Goal: Task Accomplishment & Management: Manage account settings

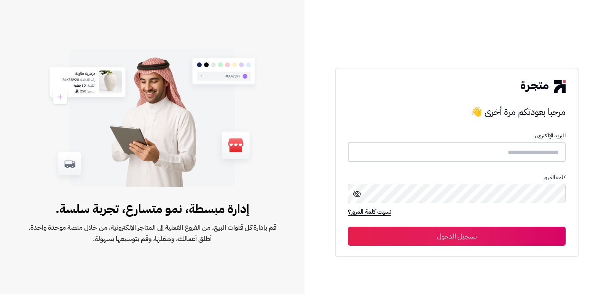
click at [524, 153] on input "text" at bounding box center [457, 152] width 218 height 20
type input "*"
type input "****"
click at [348, 227] on button "تسجيل الدخول" at bounding box center [457, 236] width 218 height 19
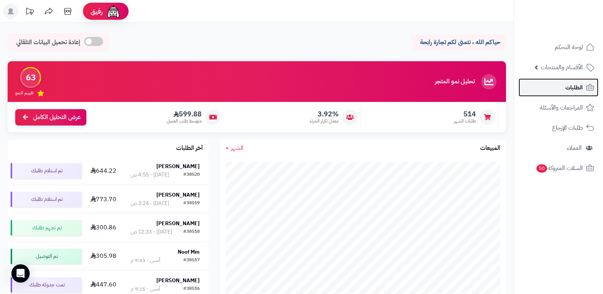
click at [573, 87] on span "الطلبات" at bounding box center [574, 87] width 18 height 11
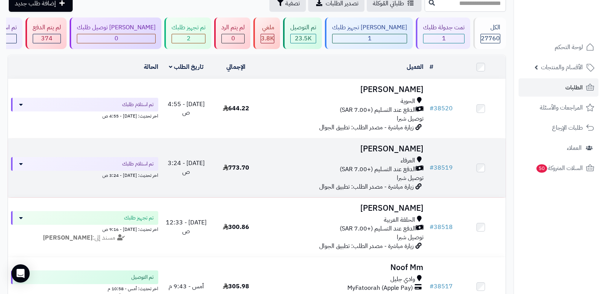
scroll to position [38, 0]
click at [399, 145] on h3 "موضي البقمي" at bounding box center [344, 149] width 160 height 9
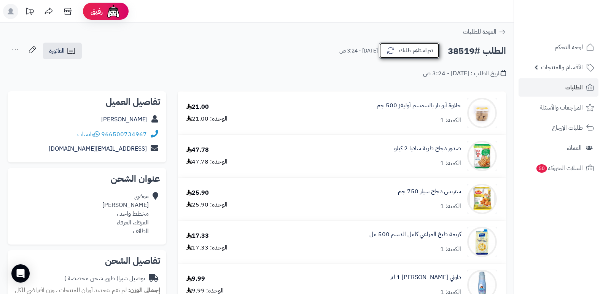
click at [426, 45] on button "تم استلام طلبك" at bounding box center [409, 51] width 61 height 16
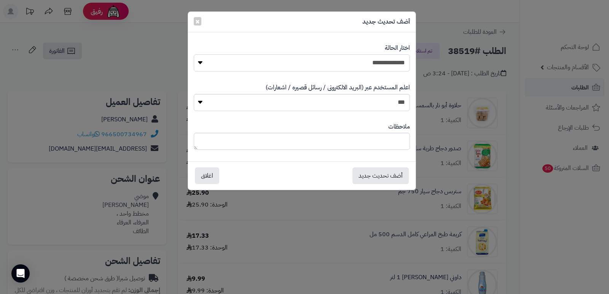
click at [366, 62] on select "**********" at bounding box center [302, 62] width 216 height 17
select select "*"
click at [194, 54] on select "**********" at bounding box center [302, 62] width 216 height 17
click at [372, 175] on button "أضف تحديث جديد" at bounding box center [380, 175] width 56 height 17
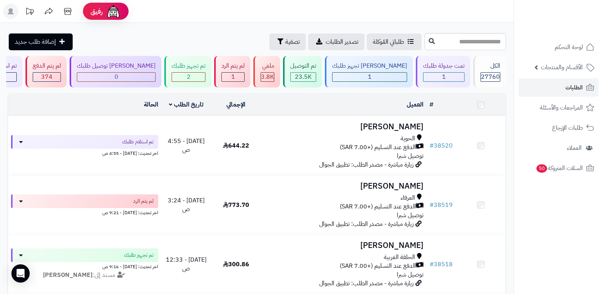
scroll to position [38, 0]
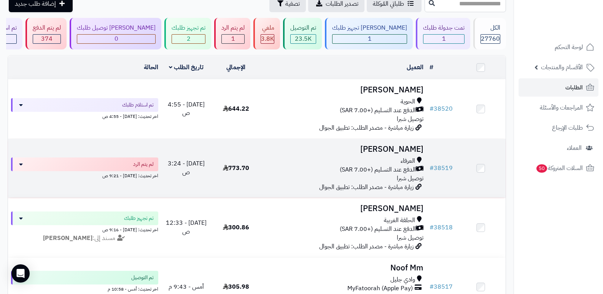
click at [397, 147] on h3 "[PERSON_NAME]" at bounding box center [344, 149] width 160 height 9
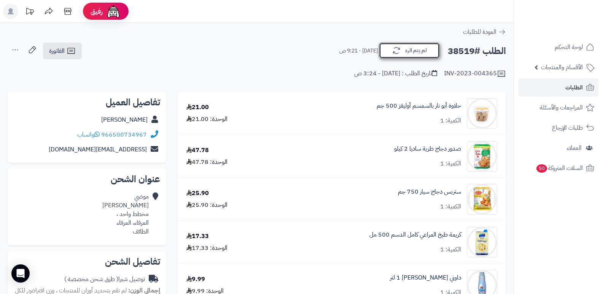
click at [423, 57] on button "لم يتم الرد" at bounding box center [409, 51] width 61 height 16
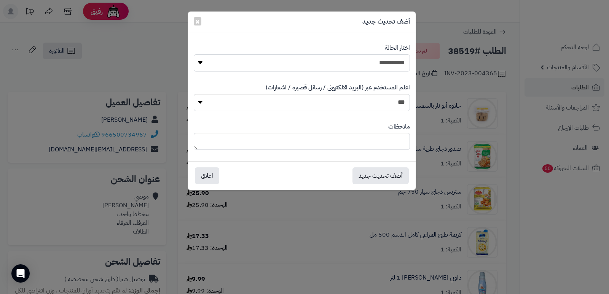
click at [381, 62] on select "**********" at bounding box center [302, 62] width 216 height 17
select select "*"
click at [194, 54] on select "**********" at bounding box center [302, 62] width 216 height 17
click at [388, 137] on textarea at bounding box center [302, 141] width 216 height 17
type textarea "*"
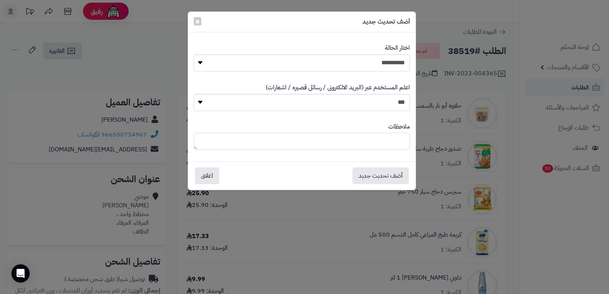
type textarea "*"
type textarea "**********"
click at [379, 176] on button "أضف تحديث جديد" at bounding box center [380, 175] width 56 height 17
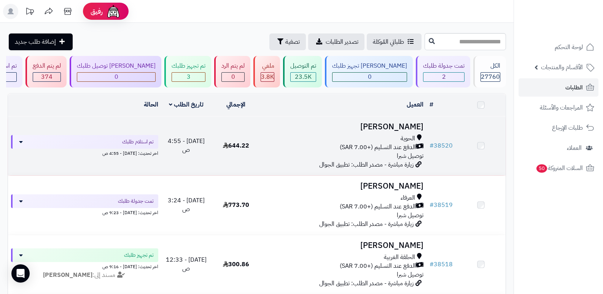
scroll to position [38, 0]
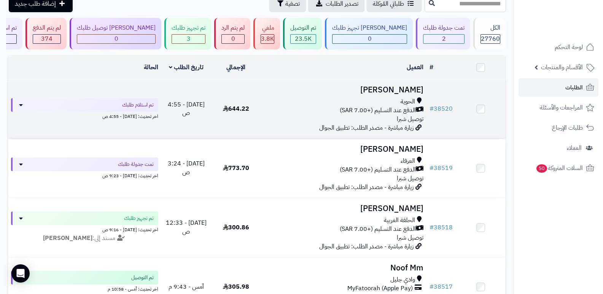
click at [404, 88] on h3 "[PERSON_NAME]" at bounding box center [344, 90] width 160 height 9
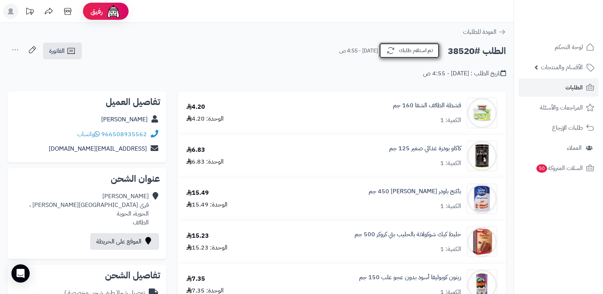
click at [419, 46] on button "تم استلام طلبك" at bounding box center [409, 51] width 61 height 16
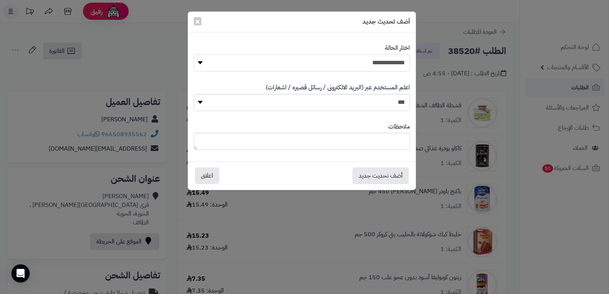
click at [394, 60] on select "**********" at bounding box center [302, 62] width 216 height 17
select select "*"
click at [194, 54] on select "**********" at bounding box center [302, 62] width 216 height 17
click at [381, 134] on textarea at bounding box center [302, 141] width 216 height 17
type textarea "****"
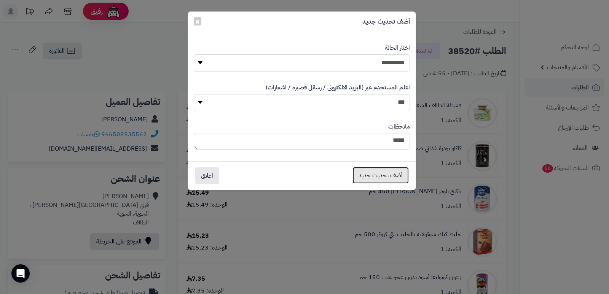
click at [368, 177] on button "أضف تحديث جديد" at bounding box center [380, 175] width 56 height 17
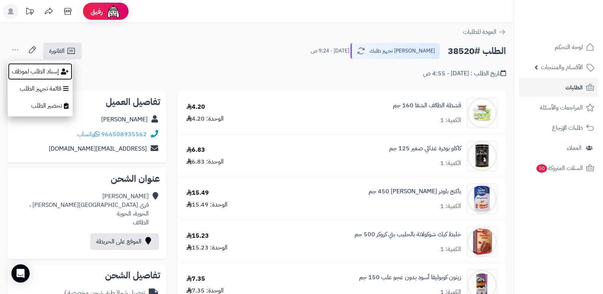
click at [45, 68] on button "إسناد الطلب لموظف" at bounding box center [40, 72] width 65 height 18
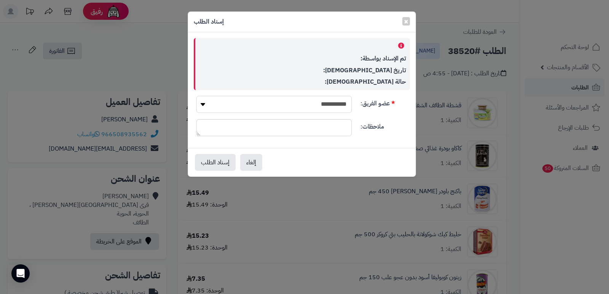
click at [329, 103] on select "**********" at bounding box center [273, 104] width 155 height 17
select select "**"
click at [196, 96] on select "**********" at bounding box center [273, 104] width 155 height 17
click at [219, 161] on button "إسناد الطلب" at bounding box center [215, 162] width 41 height 17
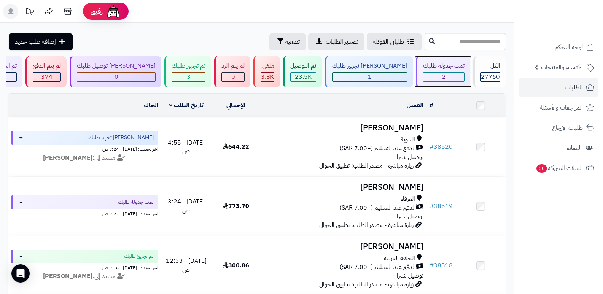
click at [442, 68] on div "تمت جدولة طلبك" at bounding box center [443, 66] width 41 height 9
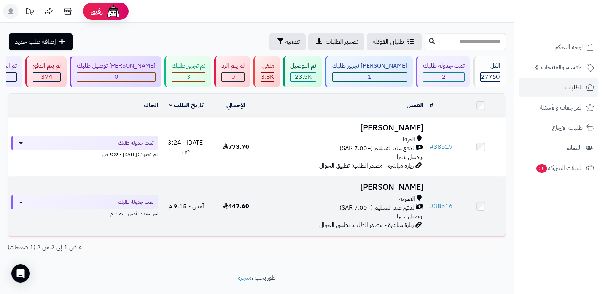
click at [398, 185] on h3 "[PERSON_NAME]" at bounding box center [344, 187] width 160 height 9
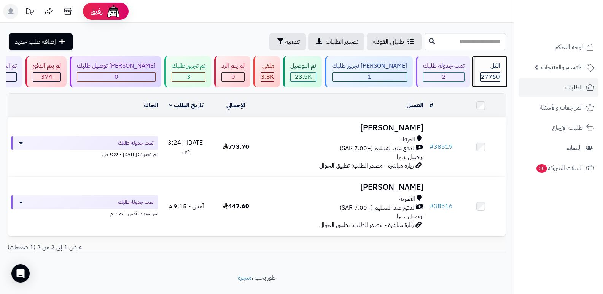
click at [486, 68] on div "الكل" at bounding box center [490, 66] width 20 height 9
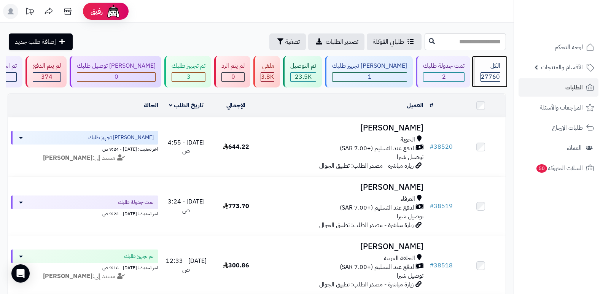
click at [481, 77] on div "27760" at bounding box center [490, 77] width 19 height 9
click at [488, 68] on div "الكل" at bounding box center [490, 66] width 20 height 9
click at [496, 70] on div "الكل" at bounding box center [490, 66] width 20 height 9
click at [496, 66] on div "الكل" at bounding box center [490, 66] width 20 height 9
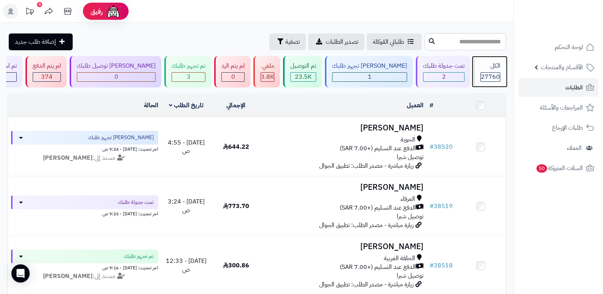
click at [490, 76] on span "27760" at bounding box center [490, 76] width 19 height 9
click at [486, 71] on div "الكل 27760" at bounding box center [489, 72] width 33 height 32
click at [480, 67] on div "الكل" at bounding box center [490, 66] width 20 height 9
click at [486, 75] on span "27760" at bounding box center [490, 76] width 19 height 9
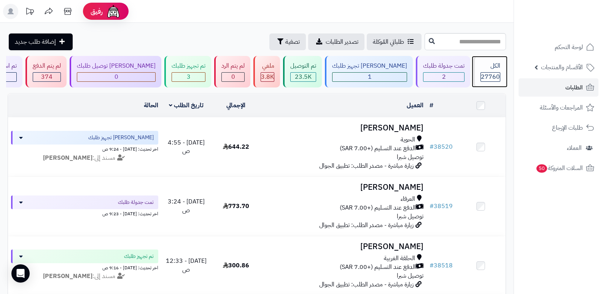
click at [491, 80] on span "27760" at bounding box center [490, 76] width 19 height 9
click at [493, 72] on span "27760" at bounding box center [490, 76] width 19 height 9
click at [496, 67] on div "الكل" at bounding box center [490, 66] width 20 height 9
click at [490, 75] on span "27760" at bounding box center [490, 76] width 19 height 9
click at [503, 71] on div "الكل 27760" at bounding box center [489, 72] width 33 height 32
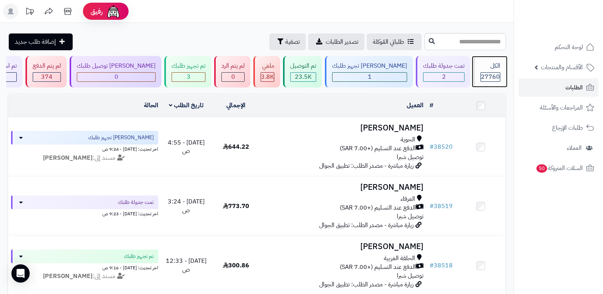
click at [477, 64] on div "الكل 27760" at bounding box center [489, 72] width 33 height 32
click at [477, 63] on div "الكل 27760" at bounding box center [489, 72] width 33 height 32
click at [485, 75] on span "27760" at bounding box center [490, 76] width 19 height 9
click at [490, 73] on span "27760" at bounding box center [490, 76] width 19 height 9
click at [501, 69] on div "الكل 27760" at bounding box center [489, 72] width 33 height 32
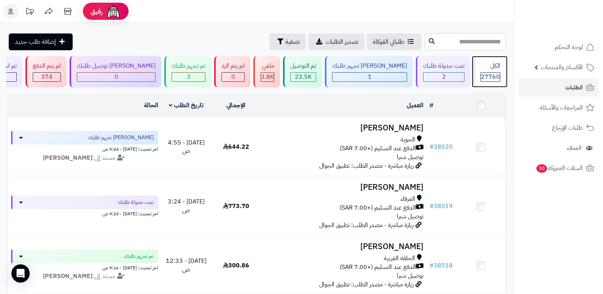
click at [491, 77] on span "27760" at bounding box center [490, 76] width 19 height 9
click at [487, 71] on div "الكل 27760" at bounding box center [489, 72] width 33 height 32
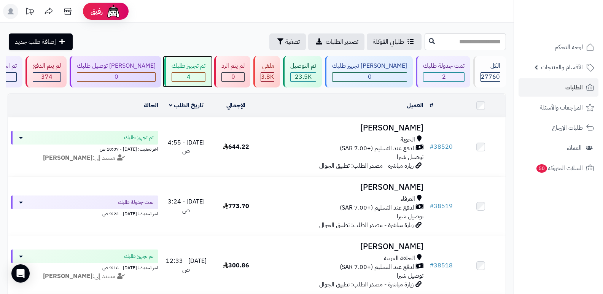
click at [205, 67] on div "تم تجهيز طلبك" at bounding box center [189, 66] width 34 height 9
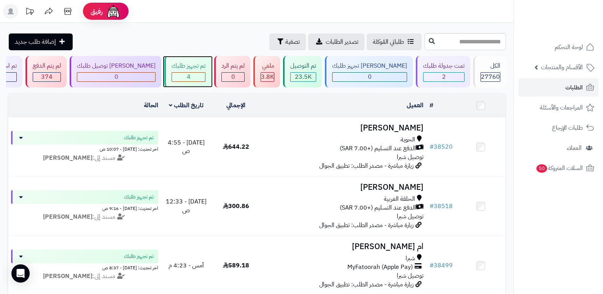
click at [205, 68] on div "تم تجهيز طلبك" at bounding box center [189, 66] width 34 height 9
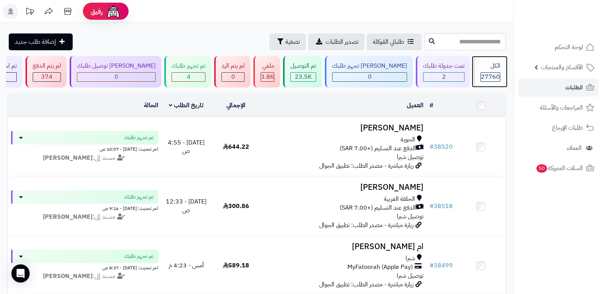
click at [483, 71] on div "الكل 27760" at bounding box center [489, 72] width 33 height 32
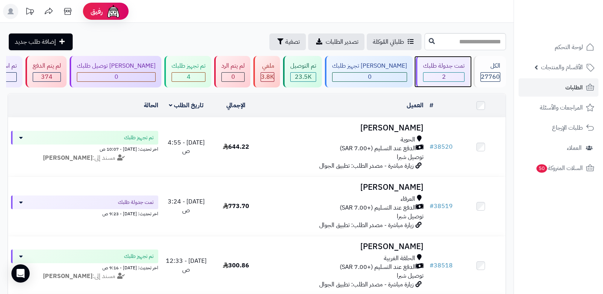
click at [426, 75] on div "2" at bounding box center [443, 77] width 41 height 9
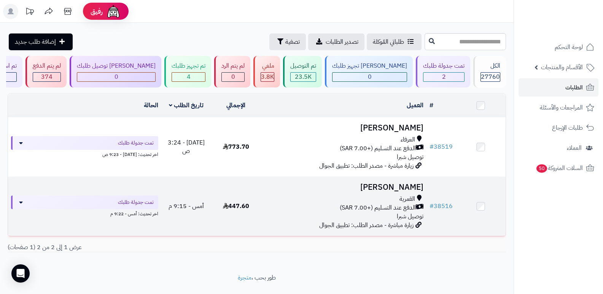
click at [396, 184] on h3 "[PERSON_NAME]" at bounding box center [344, 187] width 160 height 9
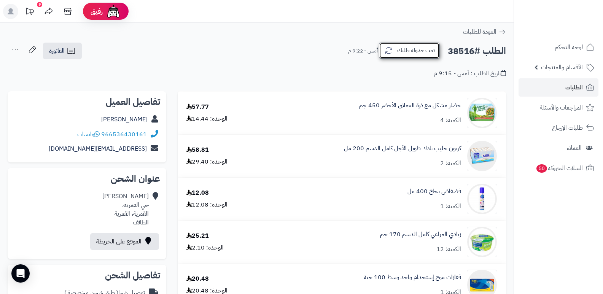
click at [396, 55] on button "تمت جدولة طلبك" at bounding box center [409, 51] width 61 height 16
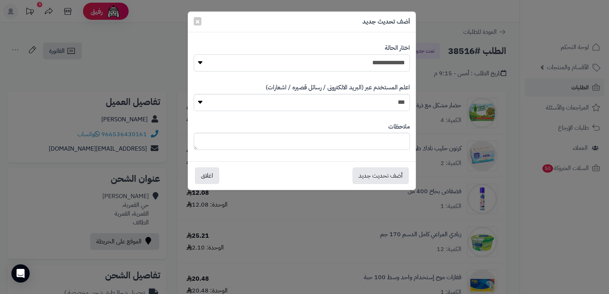
click at [393, 66] on select "**********" at bounding box center [302, 62] width 216 height 17
select select "*"
click at [194, 54] on select "**********" at bounding box center [302, 62] width 216 height 17
click at [385, 140] on textarea at bounding box center [302, 141] width 216 height 17
type textarea "****"
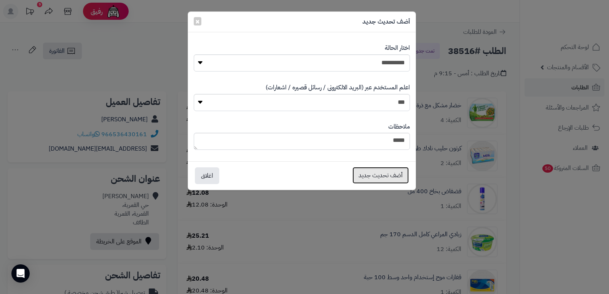
click at [367, 178] on button "أضف تحديث جديد" at bounding box center [380, 175] width 56 height 17
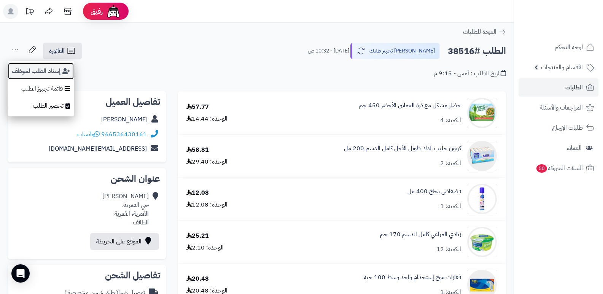
click at [42, 70] on button "إسناد الطلب لموظف" at bounding box center [41, 71] width 67 height 18
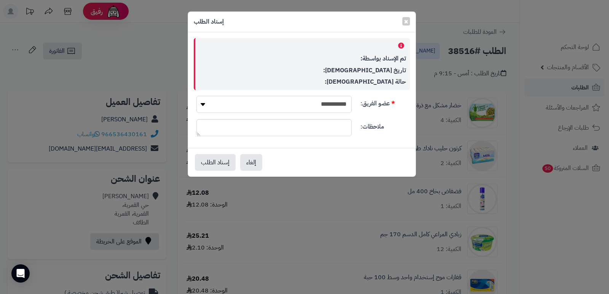
click at [290, 105] on select "**********" at bounding box center [273, 104] width 155 height 17
select select "**"
click at [196, 96] on select "**********" at bounding box center [273, 104] width 155 height 17
click at [217, 161] on button "إسناد الطلب" at bounding box center [215, 162] width 41 height 17
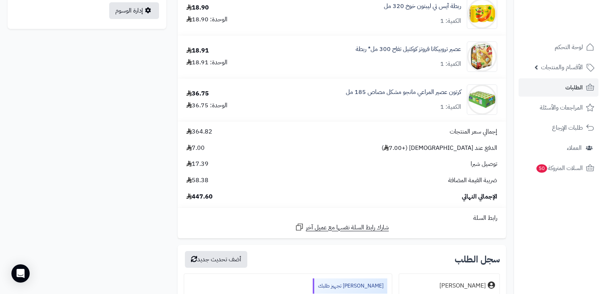
scroll to position [296, 0]
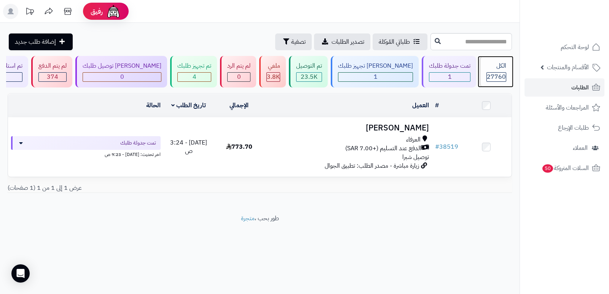
click at [500, 72] on span "27760" at bounding box center [496, 76] width 19 height 9
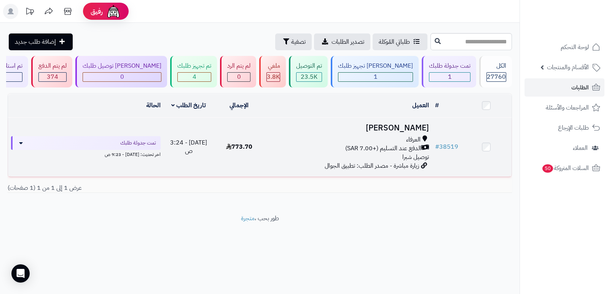
click at [403, 131] on h3 "[PERSON_NAME]" at bounding box center [348, 128] width 162 height 9
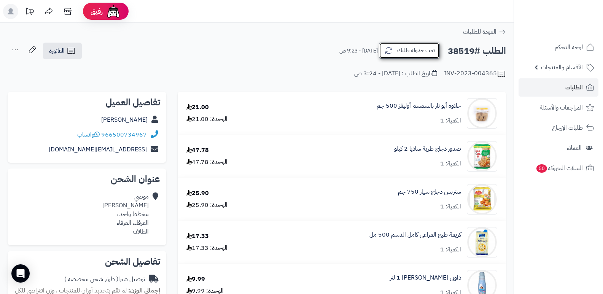
click at [414, 55] on button "تمت جدولة طلبك" at bounding box center [409, 51] width 61 height 16
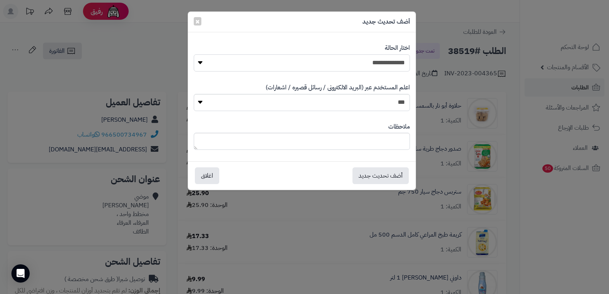
click at [396, 60] on select "**********" at bounding box center [302, 62] width 216 height 17
select select "*"
click at [194, 54] on select "**********" at bounding box center [302, 62] width 216 height 17
click at [387, 138] on textarea at bounding box center [302, 141] width 216 height 17
type textarea "***"
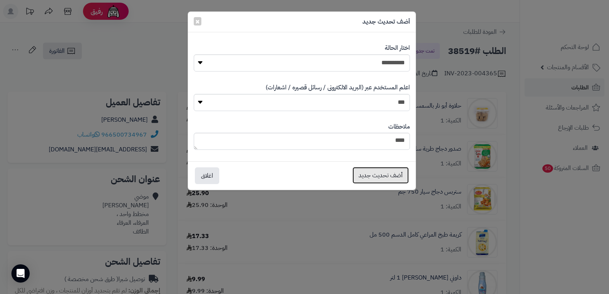
click at [383, 172] on button "أضف تحديث جديد" at bounding box center [380, 175] width 56 height 17
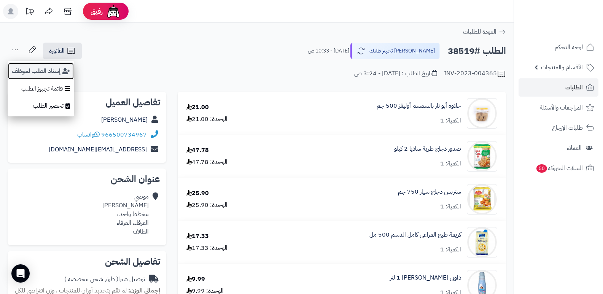
click at [57, 73] on button "إسناد الطلب لموظف" at bounding box center [41, 71] width 67 height 18
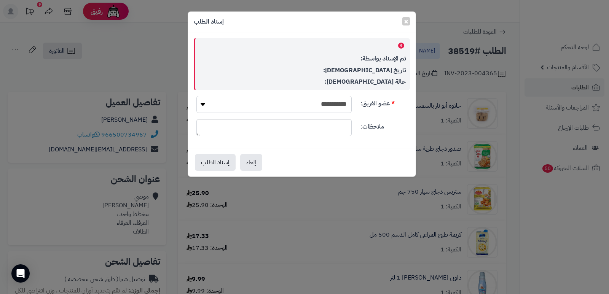
click at [324, 108] on select "**********" at bounding box center [273, 104] width 155 height 17
select select "**"
click at [196, 96] on select "**********" at bounding box center [273, 104] width 155 height 17
click at [218, 161] on button "إسناد الطلب" at bounding box center [215, 162] width 41 height 17
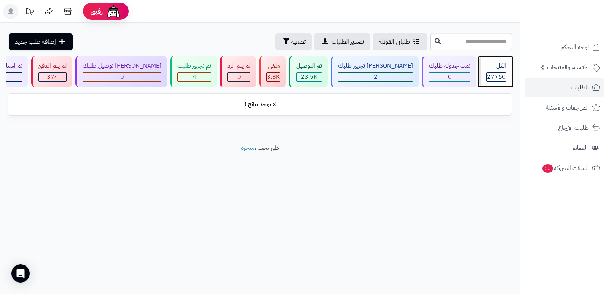
click at [491, 62] on div "الكل" at bounding box center [496, 66] width 20 height 9
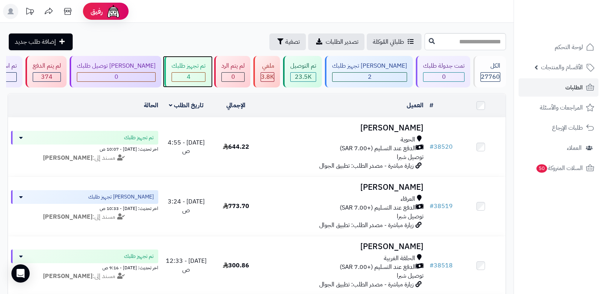
click at [205, 81] on div "4" at bounding box center [188, 77] width 33 height 9
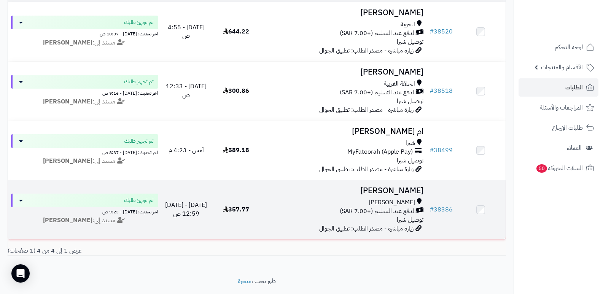
scroll to position [102, 0]
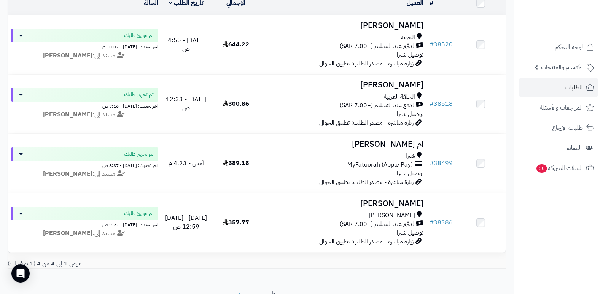
click at [543, 236] on nav "لوحة التحكم الأقسام والمنتجات المنتجات الأقسام الماركات مواصفات المنتجات مواصفا…" at bounding box center [558, 157] width 89 height 294
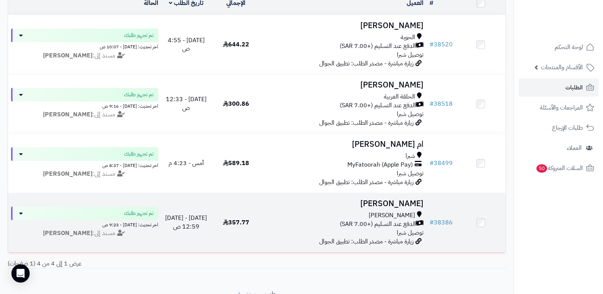
click at [414, 202] on h3 "[PERSON_NAME]" at bounding box center [344, 203] width 160 height 9
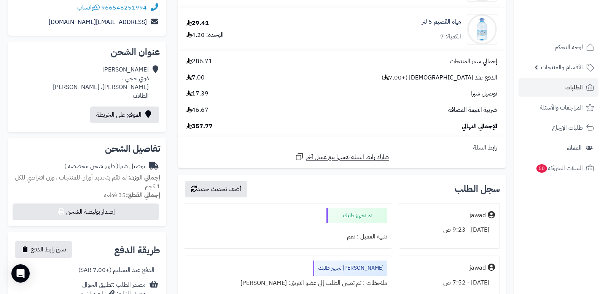
scroll to position [114, 0]
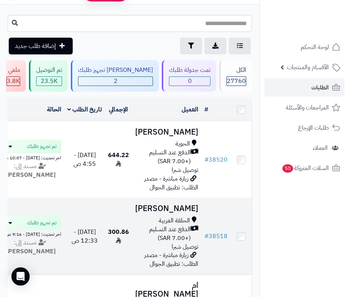
scroll to position [16, 0]
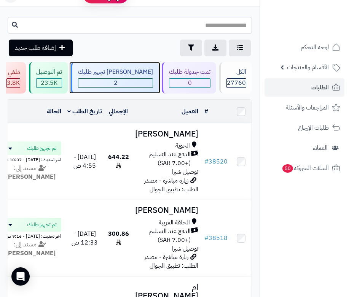
click at [153, 78] on div "[PERSON_NAME] تجهيز طلبك 2" at bounding box center [115, 78] width 88 height 32
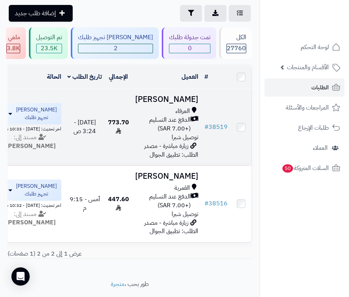
scroll to position [100, 0]
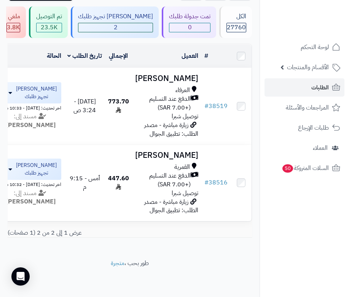
click at [312, 242] on nav "لوحة التحكم الأقسام والمنتجات المنتجات الأقسام الماركات مواصفات المنتجات مواصفا…" at bounding box center [303, 158] width 89 height 297
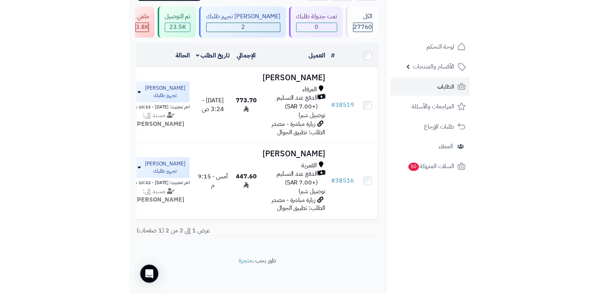
scroll to position [22, 0]
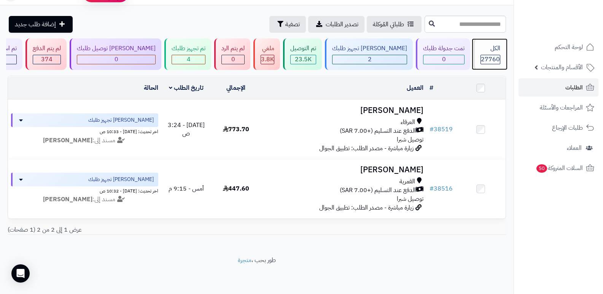
click at [348, 47] on div "الكل" at bounding box center [490, 48] width 20 height 9
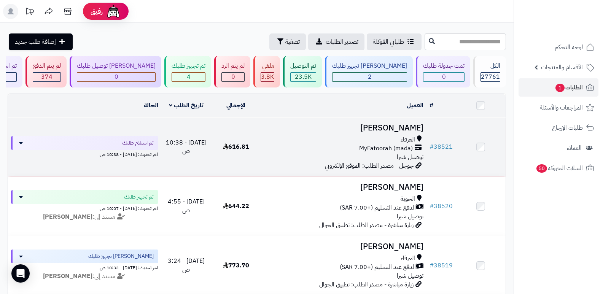
click at [399, 126] on h3 "[PERSON_NAME]" at bounding box center [344, 128] width 160 height 9
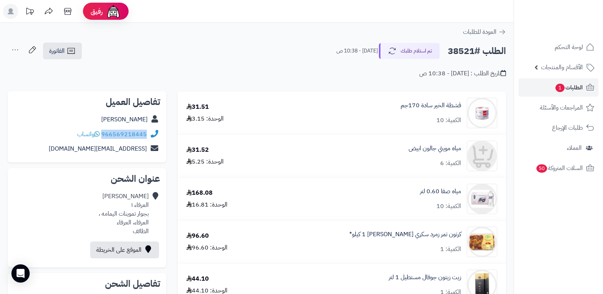
drag, startPoint x: 102, startPoint y: 132, endPoint x: 153, endPoint y: 134, distance: 51.0
click at [153, 134] on div "966569218445 واتساب" at bounding box center [87, 134] width 146 height 15
copy div "966569218445"
click at [423, 56] on button "تم استلام طلبك" at bounding box center [409, 51] width 61 height 16
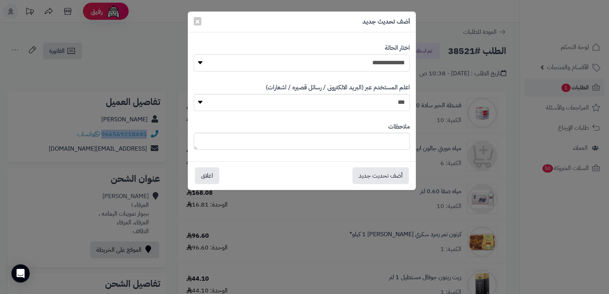
click at [364, 68] on select "**********" at bounding box center [302, 62] width 216 height 17
select select "*"
click at [194, 54] on select "**********" at bounding box center [302, 62] width 216 height 17
click at [379, 140] on textarea at bounding box center [302, 141] width 216 height 17
type textarea "*"
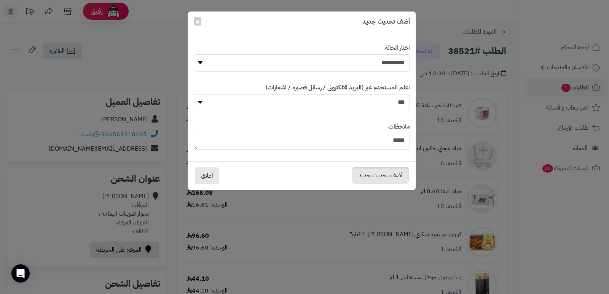
type textarea "****"
click at [375, 174] on button "أضف تحديث جديد" at bounding box center [380, 175] width 56 height 17
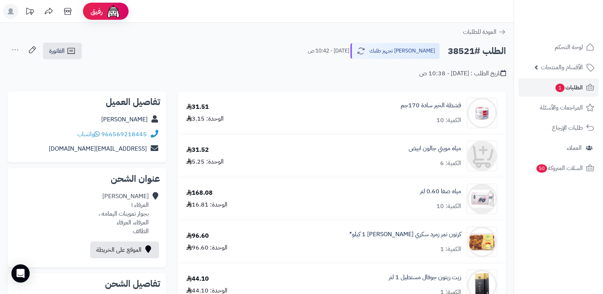
click at [12, 48] on icon at bounding box center [15, 49] width 15 height 15
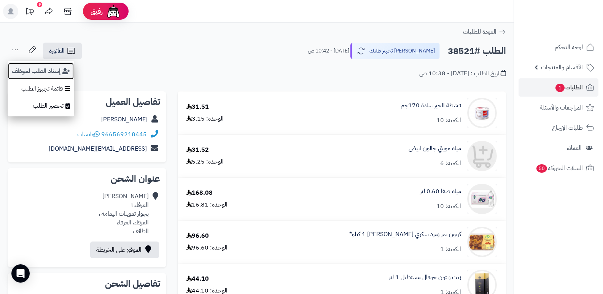
click at [21, 68] on button "إسناد الطلب لموظف" at bounding box center [41, 71] width 67 height 18
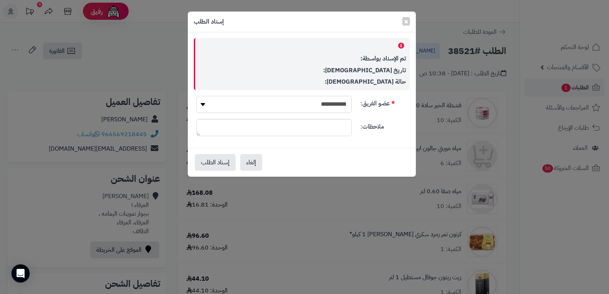
click at [307, 102] on select "**********" at bounding box center [273, 104] width 155 height 17
select select "**"
click at [196, 96] on select "**********" at bounding box center [273, 104] width 155 height 17
click at [212, 164] on button "إسناد الطلب" at bounding box center [215, 162] width 41 height 17
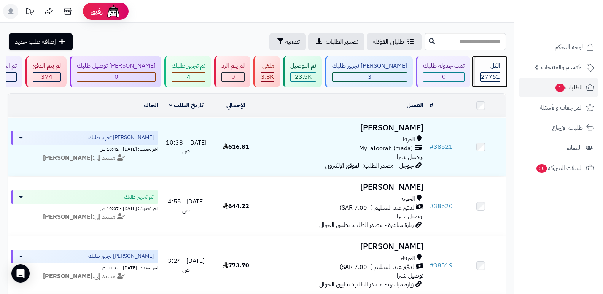
click at [495, 72] on div "الكل 27761" at bounding box center [489, 72] width 33 height 32
click at [480, 70] on div "الكل" at bounding box center [490, 66] width 20 height 9
click at [492, 67] on div "الكل" at bounding box center [490, 66] width 20 height 9
click at [488, 68] on div "الكل" at bounding box center [490, 66] width 20 height 9
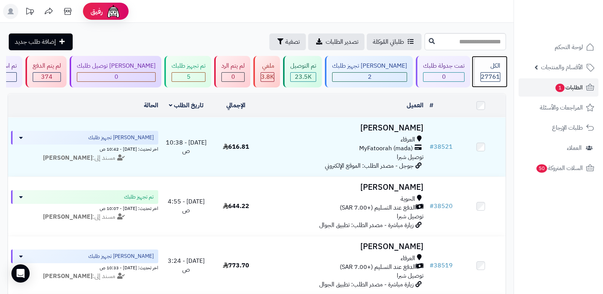
click at [495, 76] on span "27761" at bounding box center [490, 76] width 19 height 9
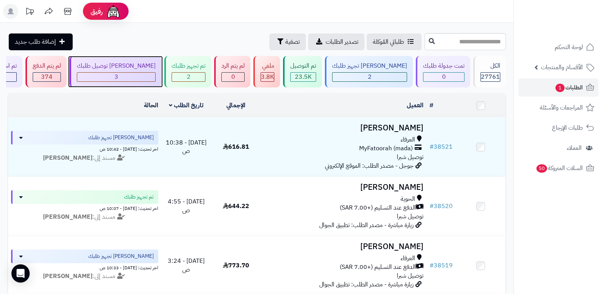
click at [155, 80] on div "3" at bounding box center [116, 77] width 78 height 9
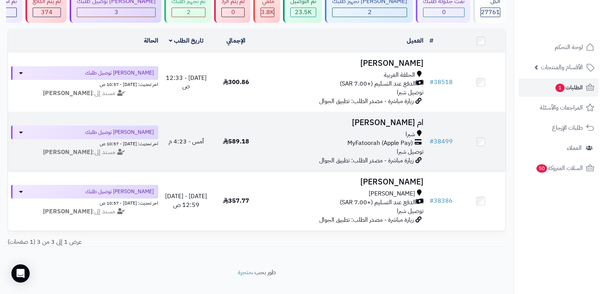
scroll to position [81, 0]
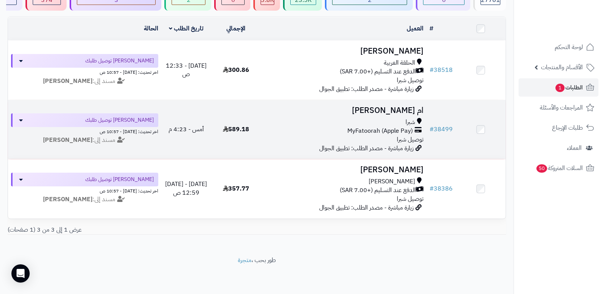
click at [417, 106] on h3 "ام سعد" at bounding box center [344, 110] width 160 height 9
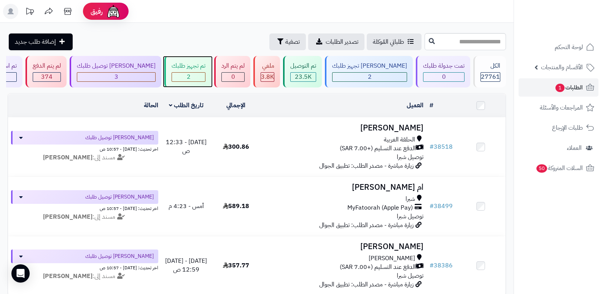
click at [191, 75] on span "2" at bounding box center [189, 76] width 4 height 9
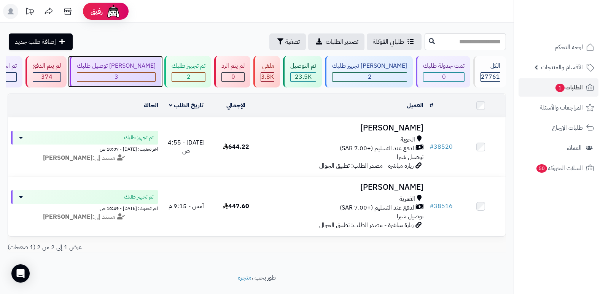
click at [156, 65] on div "[PERSON_NAME] توصيل طلبك" at bounding box center [116, 66] width 79 height 9
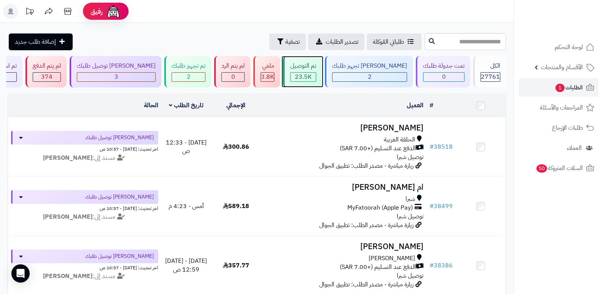
click at [316, 64] on div "تم التوصيل" at bounding box center [303, 66] width 26 height 9
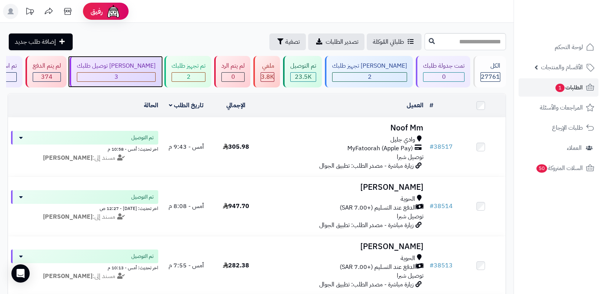
click at [155, 74] on div "3" at bounding box center [116, 77] width 78 height 9
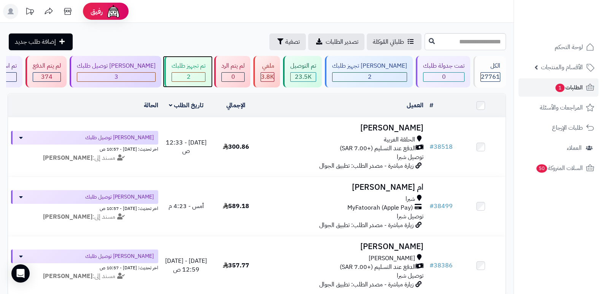
click at [211, 71] on div "تم تجهيز طلبك 2" at bounding box center [187, 72] width 47 height 32
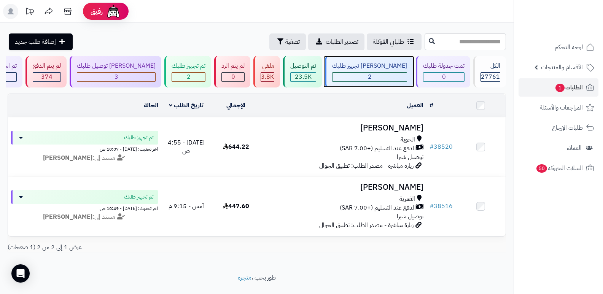
click at [371, 73] on div "2" at bounding box center [370, 77] width 74 height 9
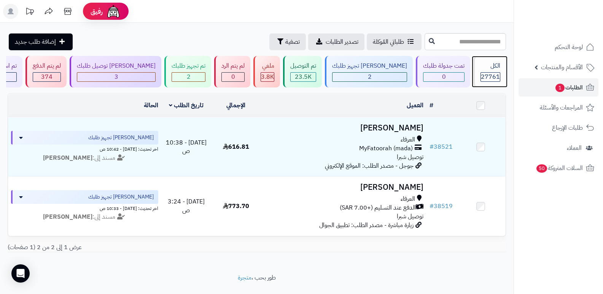
click at [486, 71] on div "الكل 27761" at bounding box center [489, 72] width 33 height 32
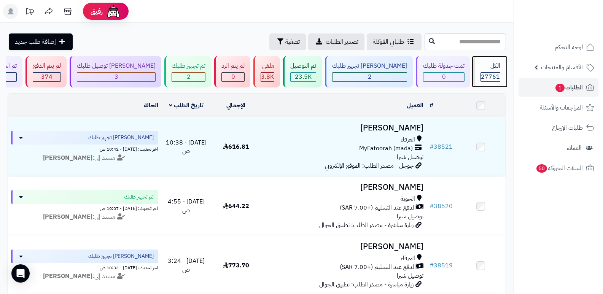
click at [484, 65] on div "الكل" at bounding box center [490, 66] width 20 height 9
click at [490, 72] on span "27761" at bounding box center [490, 76] width 19 height 9
click at [500, 69] on div "الكل" at bounding box center [490, 66] width 20 height 9
click at [490, 67] on div "الكل" at bounding box center [490, 66] width 20 height 9
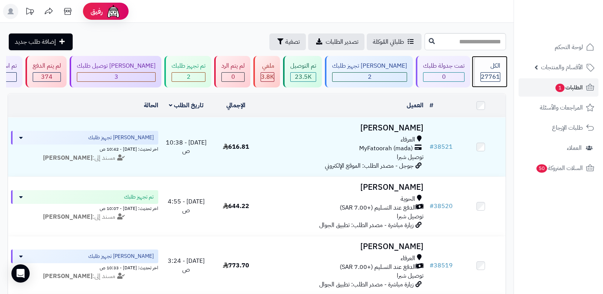
click at [483, 65] on div "الكل" at bounding box center [490, 66] width 20 height 9
click at [496, 74] on span "27761" at bounding box center [490, 76] width 19 height 9
click at [491, 71] on div "الكل 27761" at bounding box center [489, 72] width 33 height 32
click at [491, 64] on div "الكل" at bounding box center [490, 66] width 20 height 9
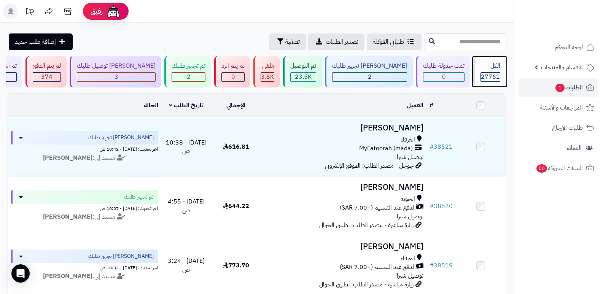
click at [487, 72] on span "27761" at bounding box center [490, 76] width 19 height 9
click at [493, 70] on div "الكل" at bounding box center [490, 66] width 20 height 9
click at [479, 72] on div "الكل 27761" at bounding box center [489, 72] width 33 height 32
click at [482, 72] on div "الكل 27761" at bounding box center [489, 72] width 33 height 32
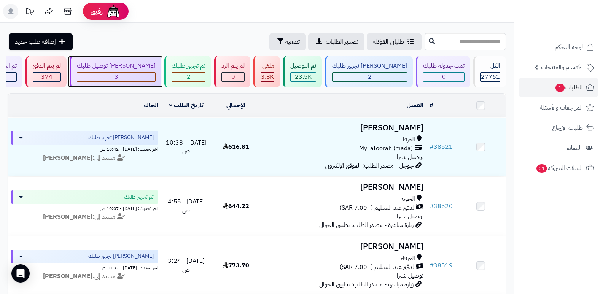
click at [155, 73] on div "3" at bounding box center [116, 77] width 78 height 9
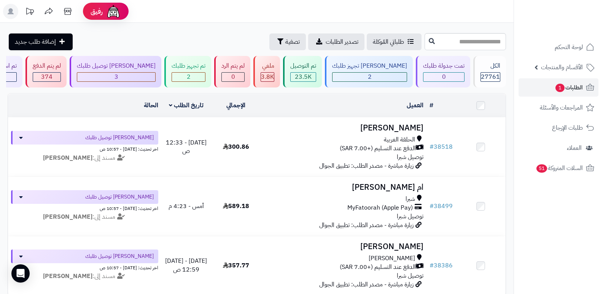
click at [547, 243] on nav "لوحة التحكم الأقسام والمنتجات المنتجات الأقسام الماركات مواصفات المنتجات مواصفا…" at bounding box center [558, 157] width 89 height 294
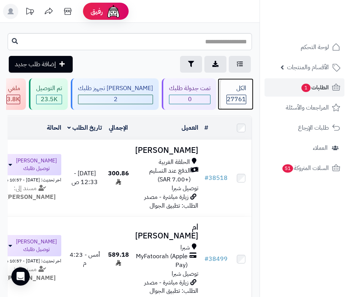
click at [240, 92] on div "الكل" at bounding box center [236, 88] width 20 height 9
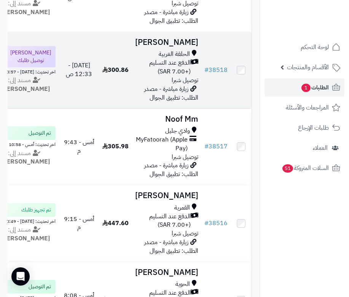
scroll to position [418, 0]
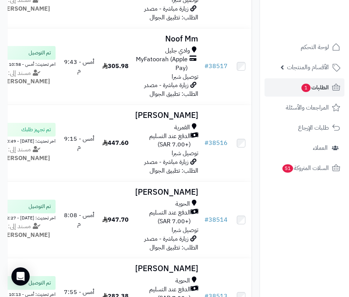
click at [261, 249] on nav "لوحة التحكم الأقسام والمنتجات المنتجات الأقسام الماركات مواصفات المنتجات مواصفا…" at bounding box center [303, 158] width 89 height 297
click at [302, 222] on nav "لوحة التحكم الأقسام والمنتجات المنتجات الأقسام الماركات مواصفات المنتجات مواصفا…" at bounding box center [303, 158] width 89 height 297
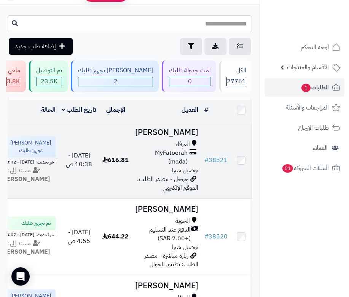
scroll to position [0, 0]
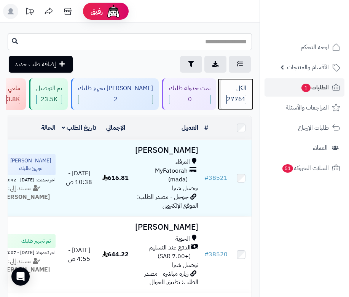
click at [239, 90] on div "الكل" at bounding box center [236, 88] width 20 height 9
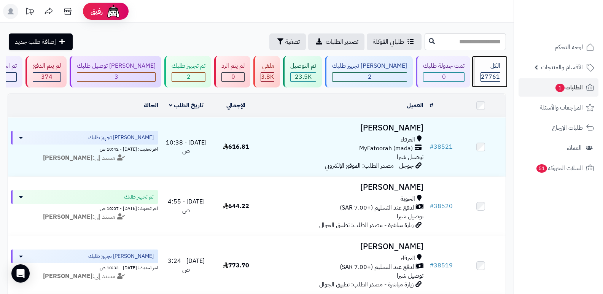
click at [354, 72] on div "الكل 27761" at bounding box center [489, 72] width 33 height 32
click at [493, 76] on span "27761" at bounding box center [490, 76] width 19 height 9
click at [492, 69] on div "الكل" at bounding box center [490, 66] width 20 height 9
